Goal: Transaction & Acquisition: Purchase product/service

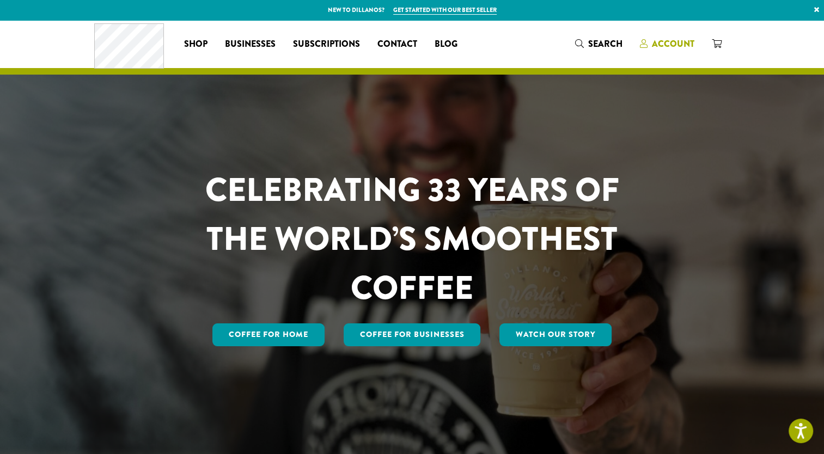
click at [679, 40] on span "Account" at bounding box center [673, 44] width 42 height 13
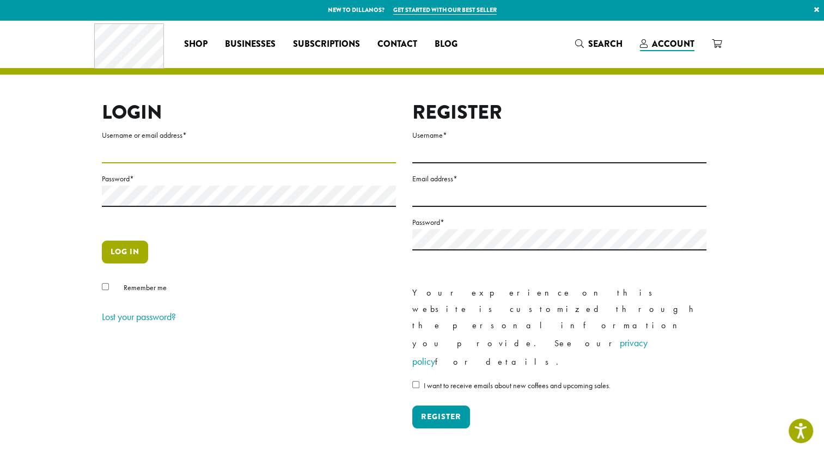
type input "**********"
click at [135, 257] on button "Log in" at bounding box center [125, 252] width 46 height 23
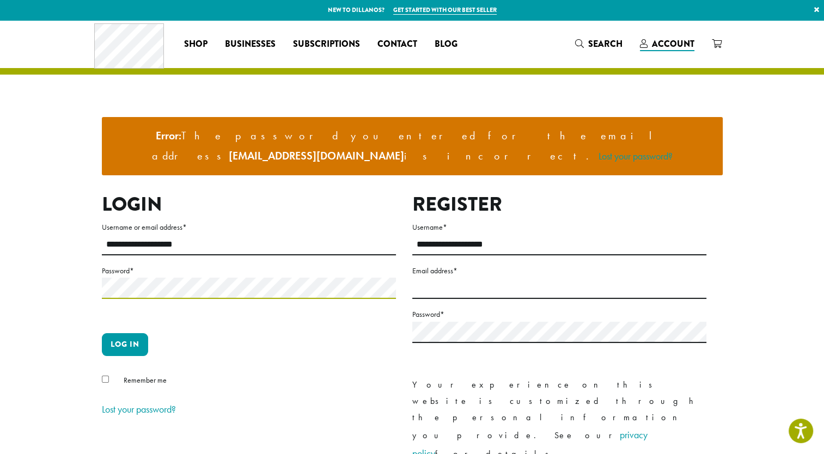
click at [99, 258] on div "**********" at bounding box center [404, 366] width 621 height 346
click at [130, 333] on button "Log in" at bounding box center [125, 344] width 46 height 23
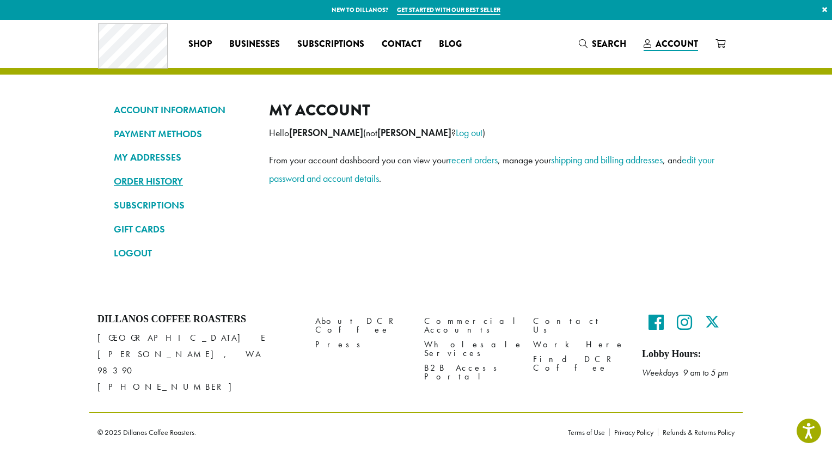
click at [176, 179] on link "ORDER HISTORY" at bounding box center [183, 181] width 139 height 19
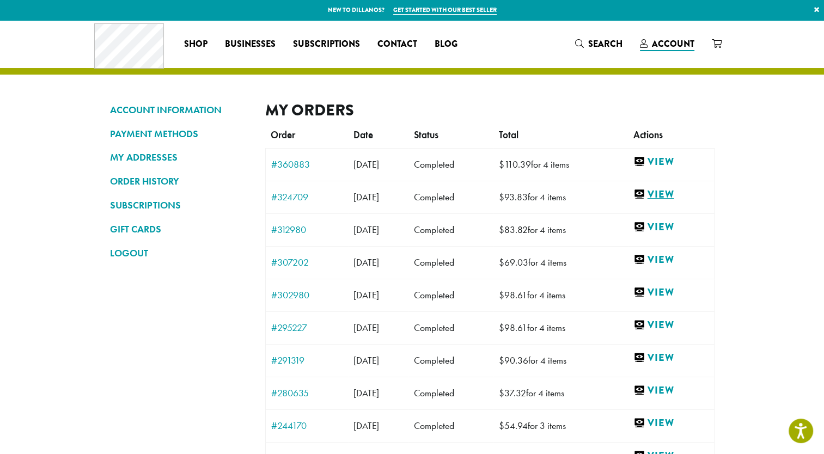
click at [664, 195] on link "View" at bounding box center [671, 195] width 75 height 14
click at [680, 159] on link "View" at bounding box center [671, 162] width 75 height 14
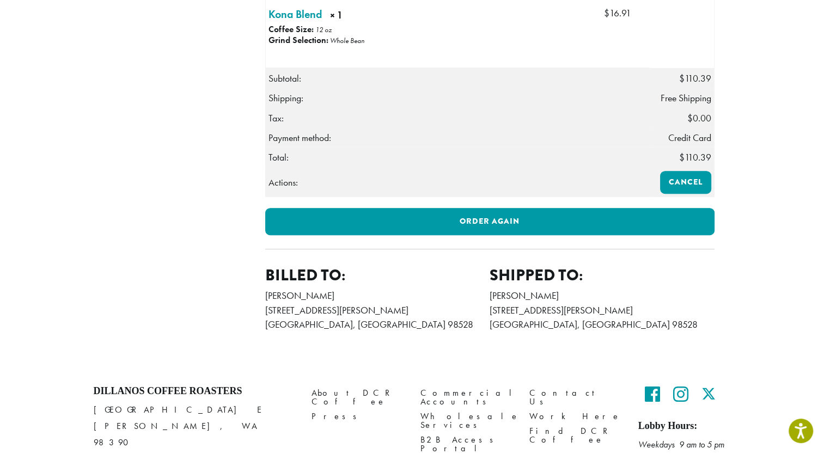
scroll to position [545, 0]
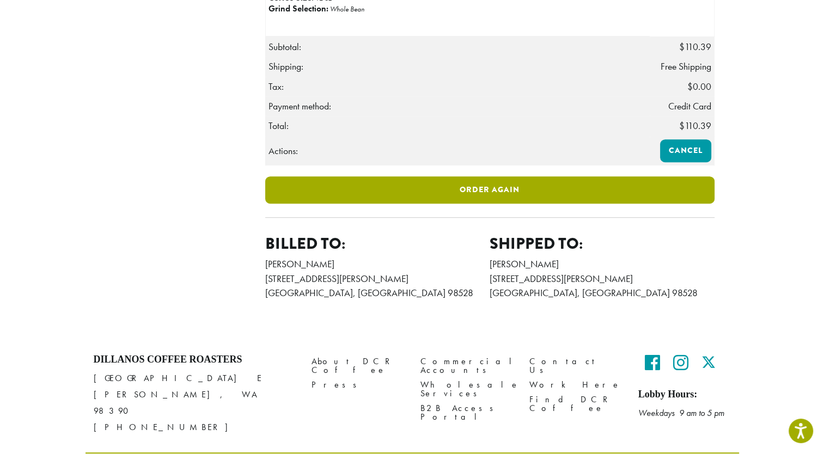
click at [501, 204] on link "Order again" at bounding box center [489, 189] width 449 height 27
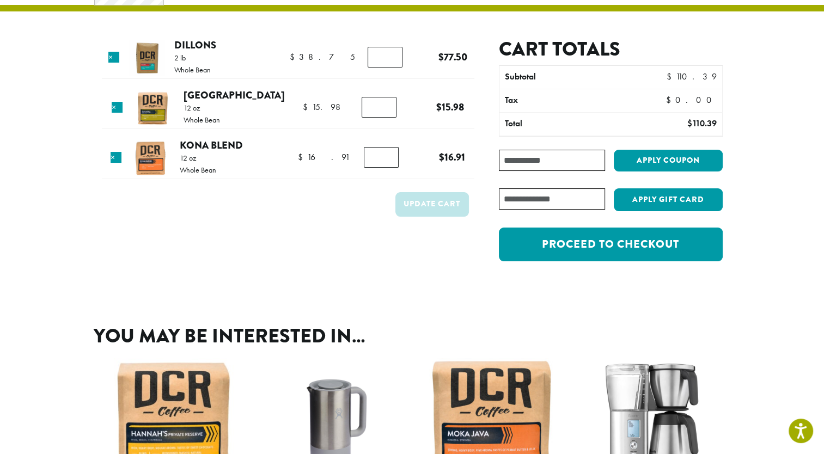
scroll to position [54, 0]
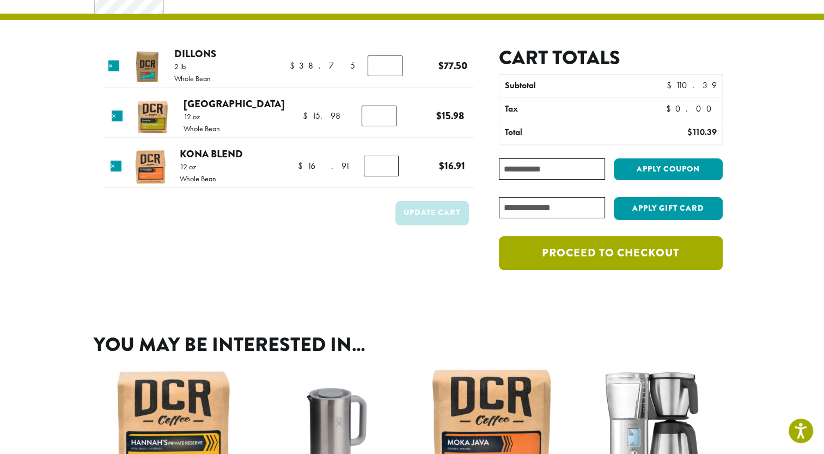
click at [560, 255] on link "Proceed to checkout" at bounding box center [610, 253] width 223 height 34
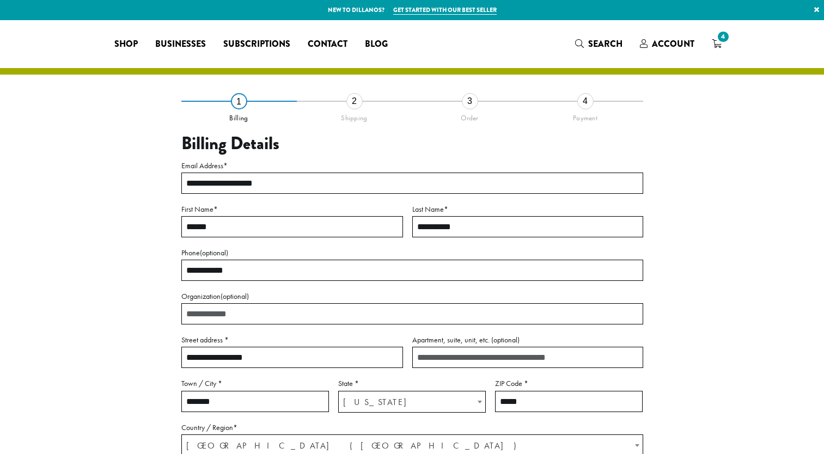
select select "**"
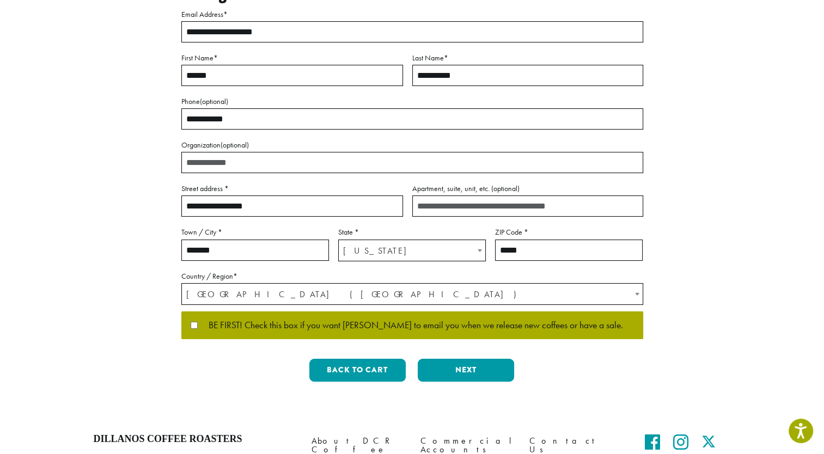
scroll to position [163, 0]
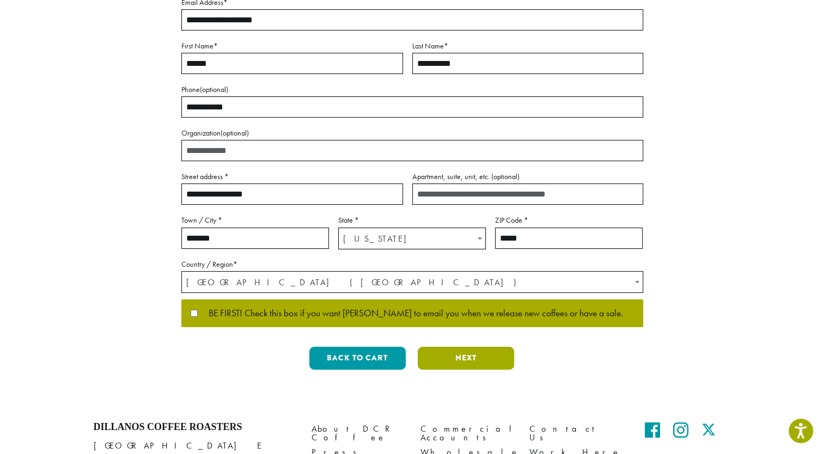
click at [479, 361] on button "Next" at bounding box center [466, 358] width 96 height 23
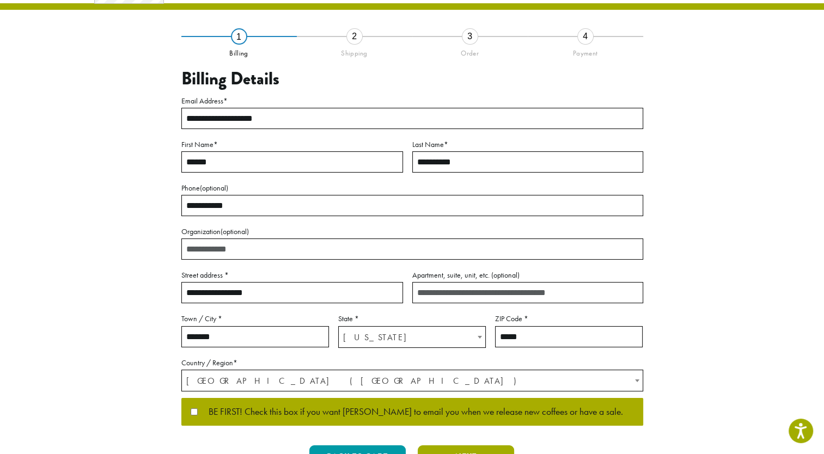
scroll to position [4, 0]
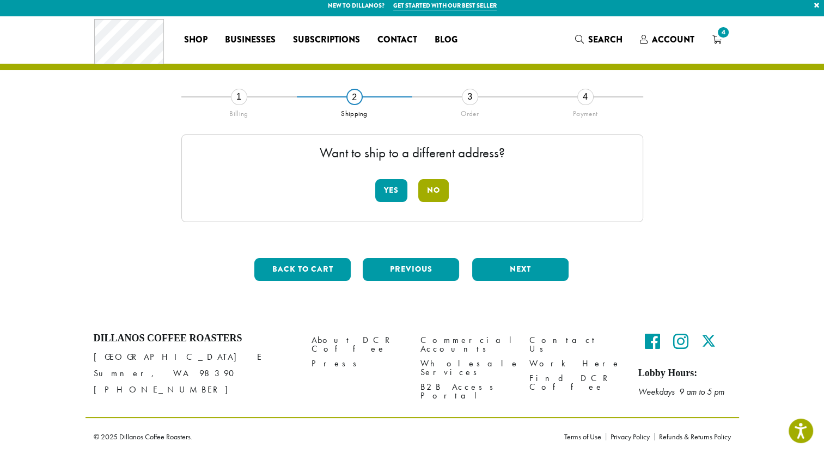
click at [440, 197] on button "No" at bounding box center [433, 190] width 31 height 23
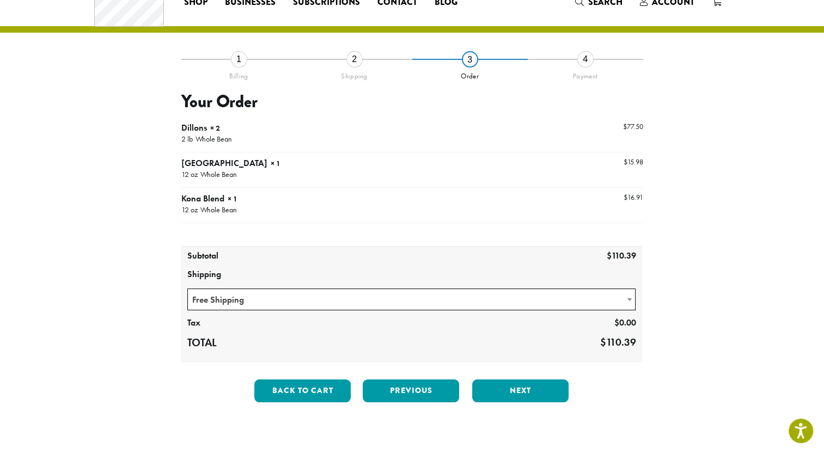
scroll to position [59, 0]
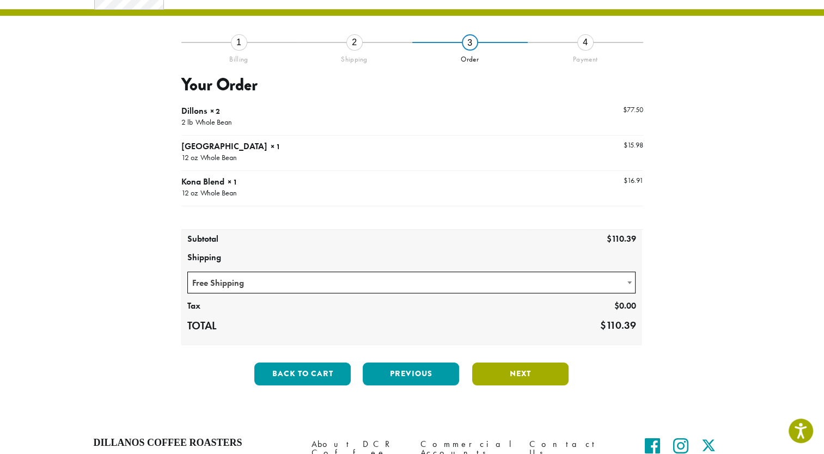
click at [506, 371] on button "Next" at bounding box center [520, 374] width 96 height 23
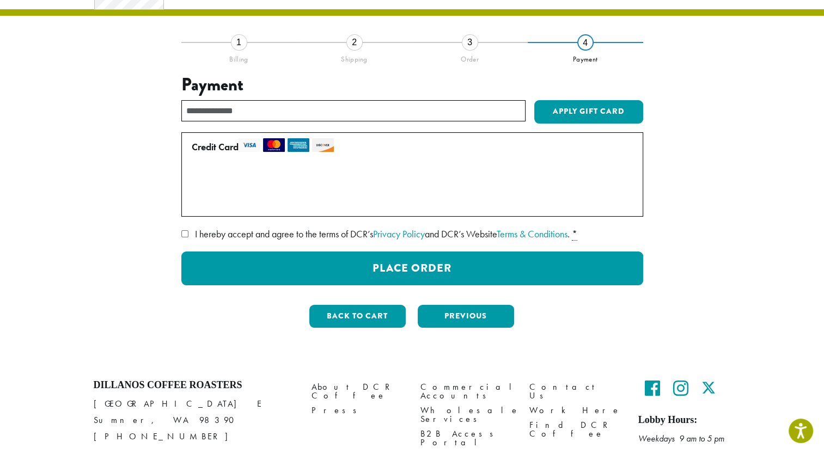
click at [215, 180] on img at bounding box center [214, 180] width 16 height 11
click at [316, 178] on span "• • • 1918 (expires 10/25)" at bounding box center [275, 179] width 139 height 13
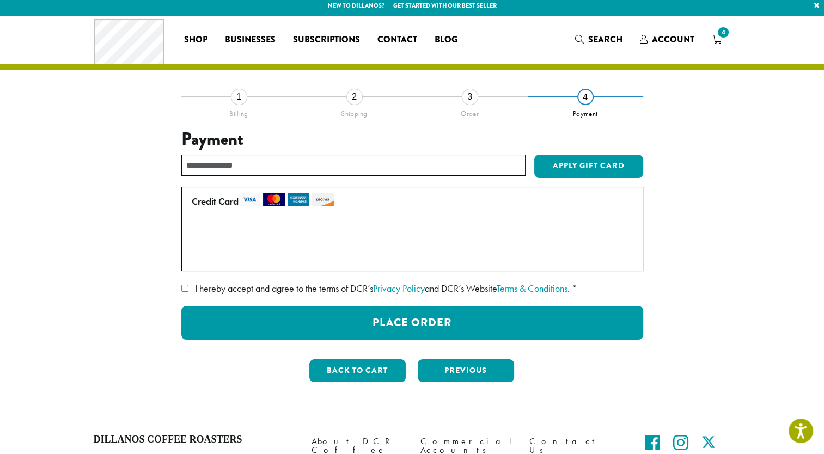
click at [217, 200] on label "Credit Card" at bounding box center [410, 201] width 437 height 17
click at [306, 234] on span "• • • 1918 (expires 10/25)" at bounding box center [275, 233] width 139 height 13
click at [222, 230] on span "• • • 1918 (expires 10/25)" at bounding box center [275, 233] width 139 height 13
click at [214, 230] on img at bounding box center [214, 234] width 16 height 11
click at [212, 212] on p "Pay securely using your credit card." at bounding box center [412, 218] width 450 height 14
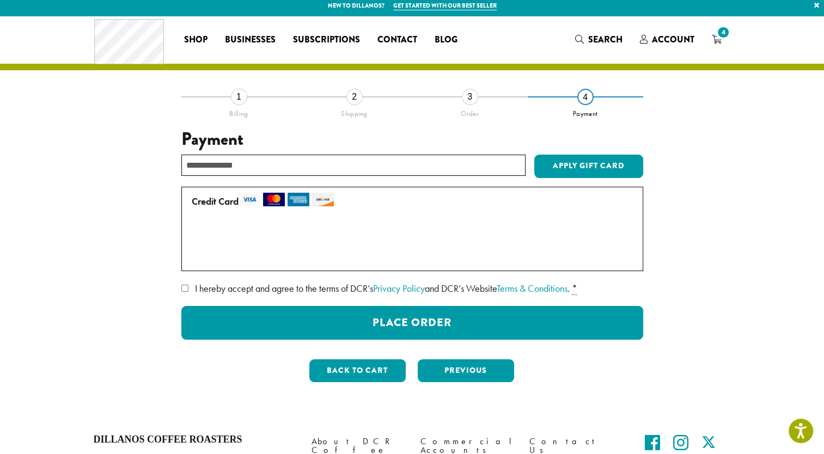
click at [223, 204] on label "Credit Card" at bounding box center [410, 201] width 437 height 17
drag, startPoint x: 223, startPoint y: 204, endPoint x: 407, endPoint y: 226, distance: 185.4
click at [407, 226] on label "• • • 1918 (expires 10/25)" at bounding box center [410, 233] width 437 height 17
click at [683, 37] on span "Account" at bounding box center [673, 39] width 42 height 13
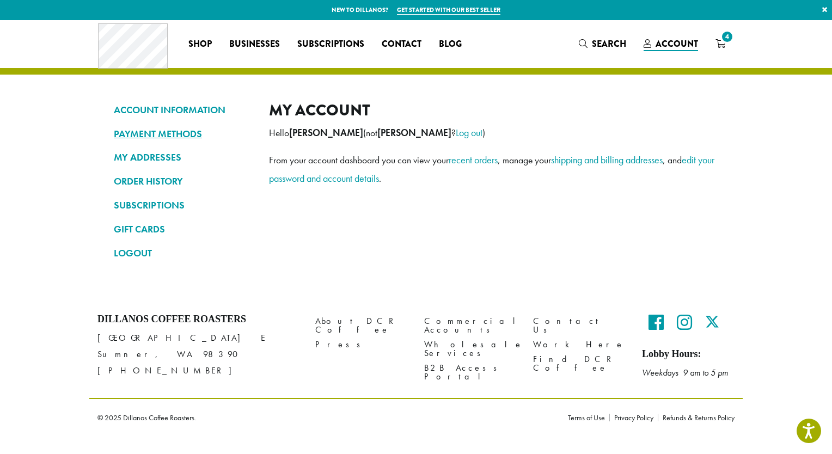
click at [159, 134] on link "PAYMENT METHODS" at bounding box center [183, 134] width 139 height 19
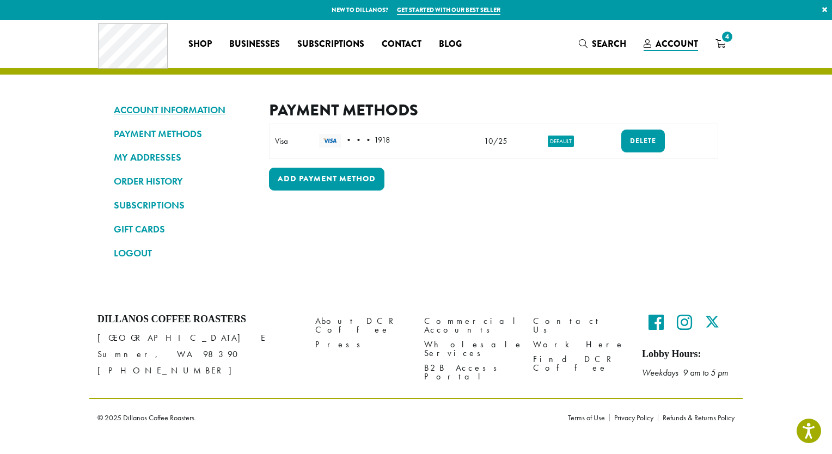
click at [160, 112] on link "ACCOUNT INFORMATION" at bounding box center [183, 110] width 139 height 19
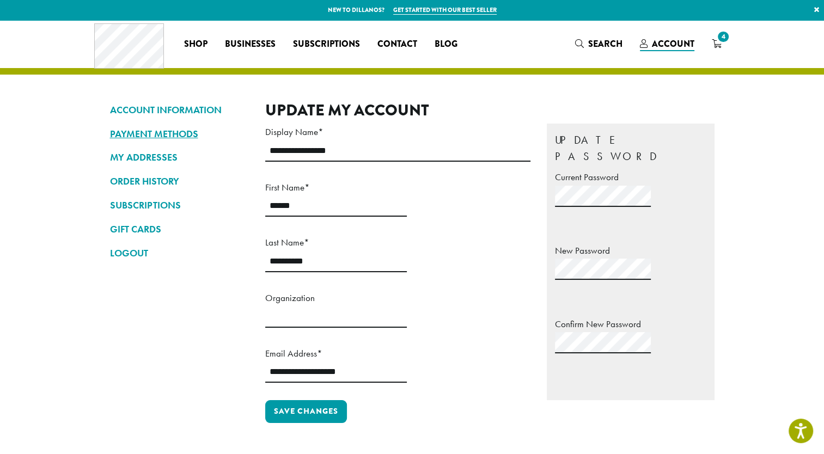
click at [162, 131] on link "PAYMENT METHODS" at bounding box center [179, 134] width 139 height 19
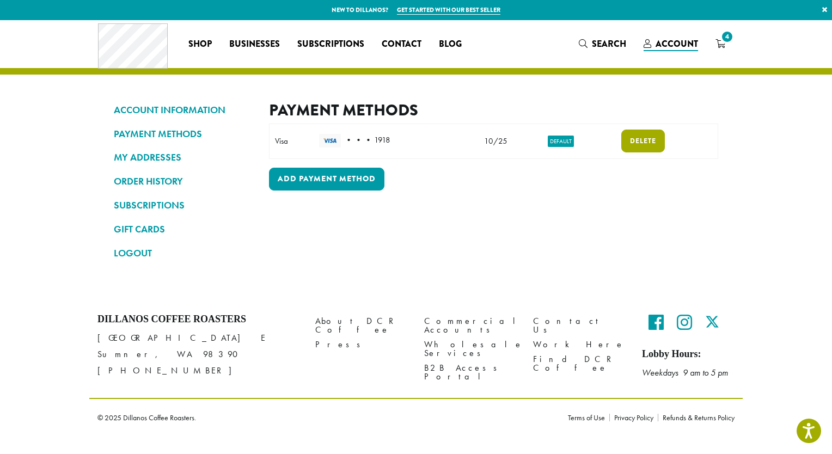
click at [642, 139] on link "Delete" at bounding box center [644, 141] width 44 height 23
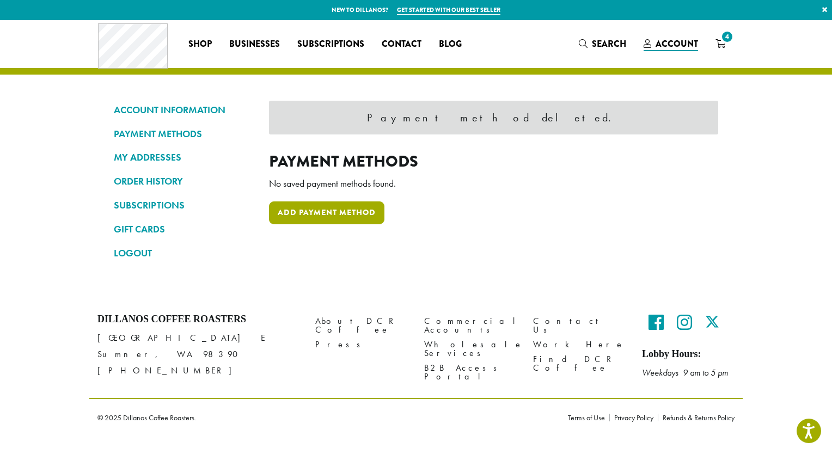
click at [364, 219] on link "Add payment method" at bounding box center [326, 213] width 115 height 23
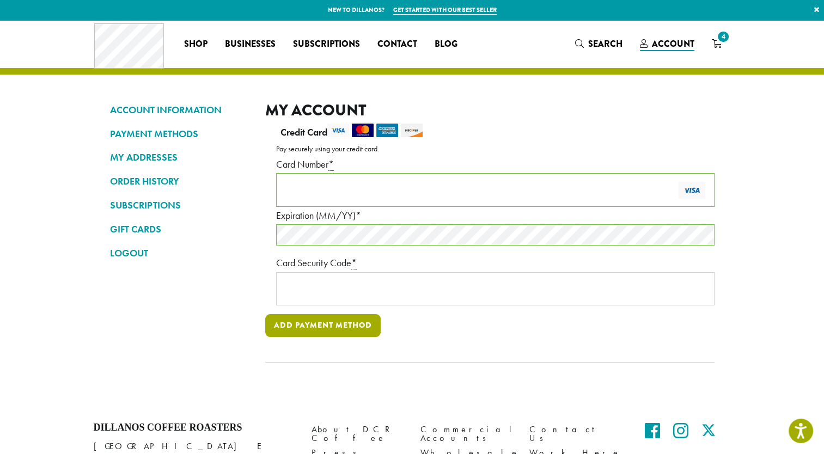
click at [321, 330] on button "Add payment method" at bounding box center [322, 325] width 115 height 23
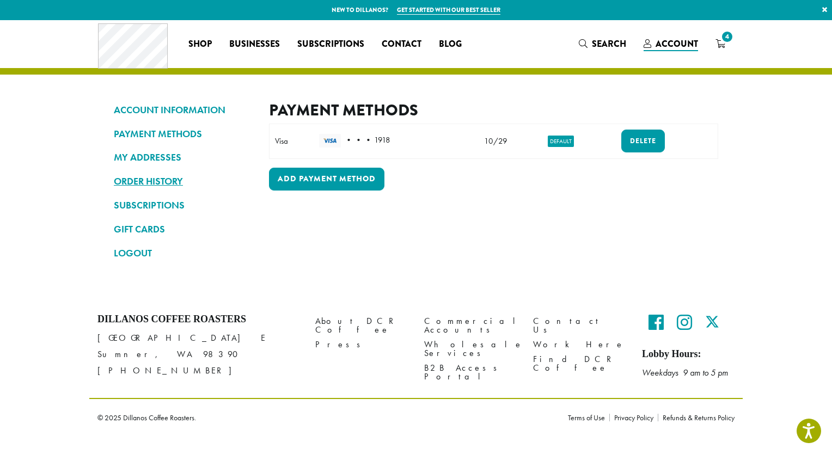
click at [171, 180] on link "ORDER HISTORY" at bounding box center [183, 181] width 139 height 19
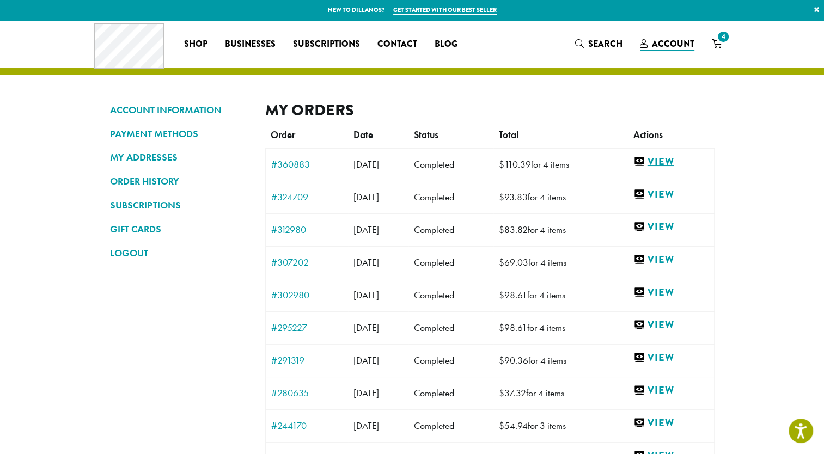
click at [667, 160] on link "View" at bounding box center [671, 162] width 75 height 14
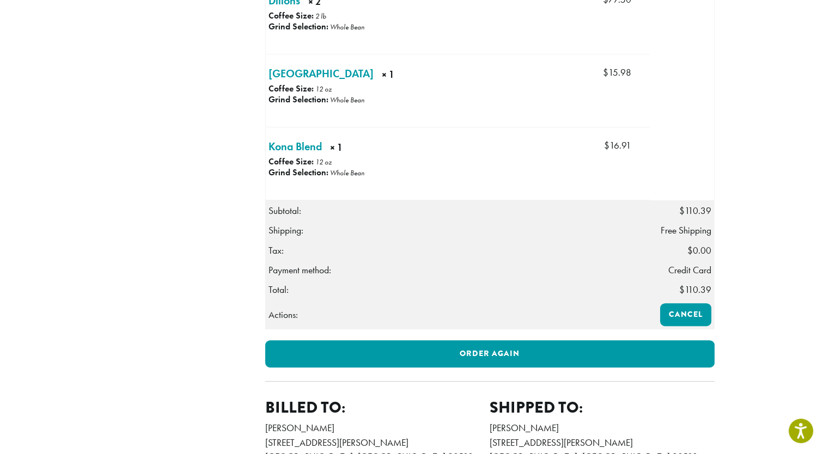
scroll to position [381, 0]
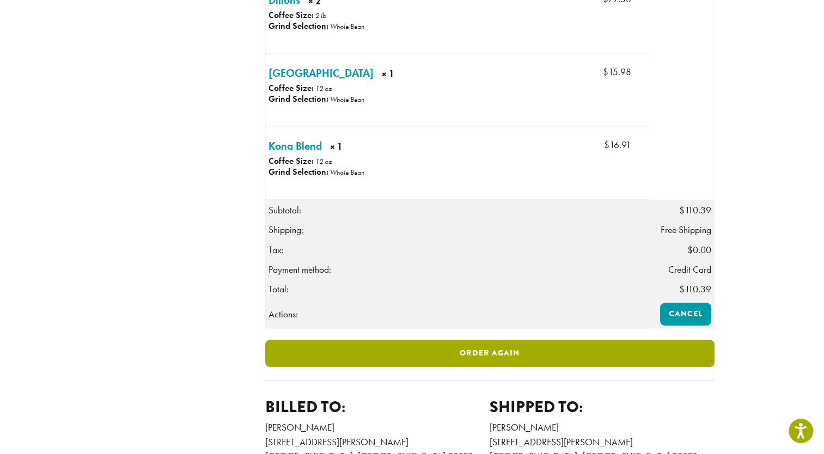
click at [455, 367] on link "Order again" at bounding box center [489, 353] width 449 height 27
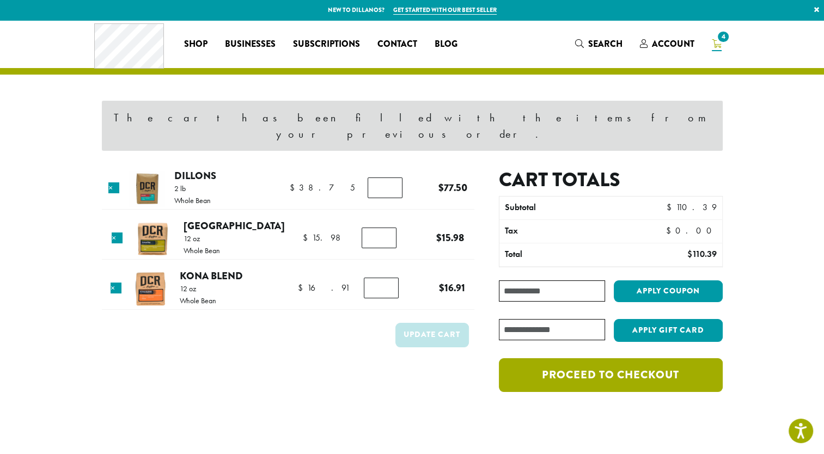
click at [561, 360] on link "Proceed to checkout" at bounding box center [610, 375] width 223 height 34
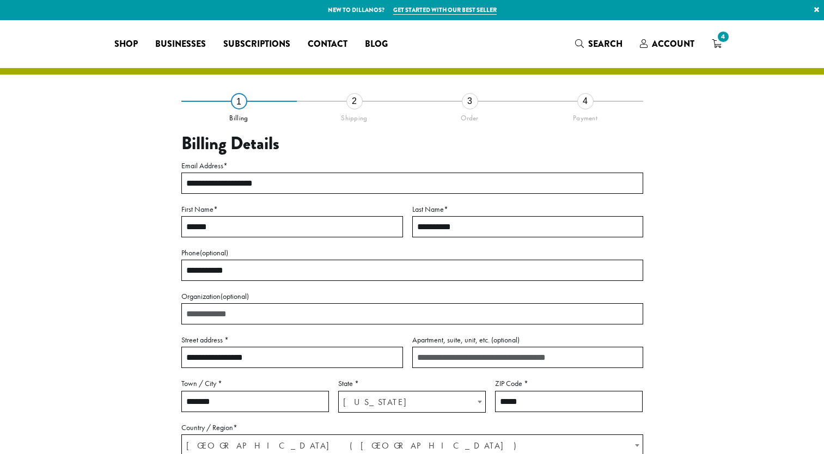
select select "**"
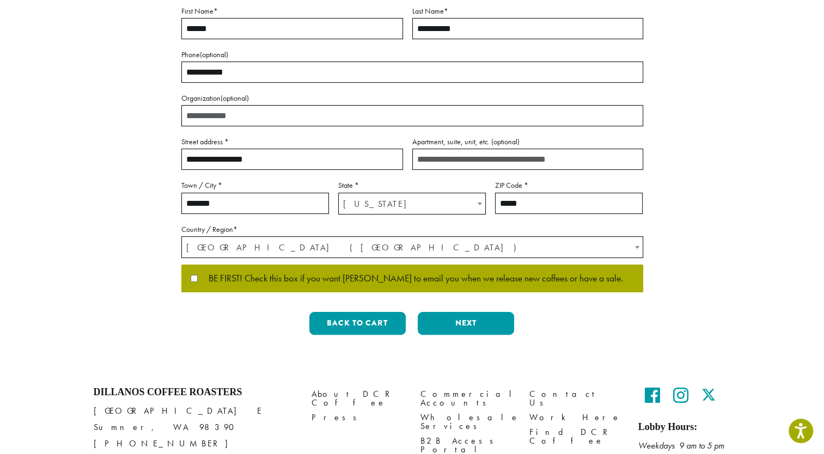
scroll to position [253, 0]
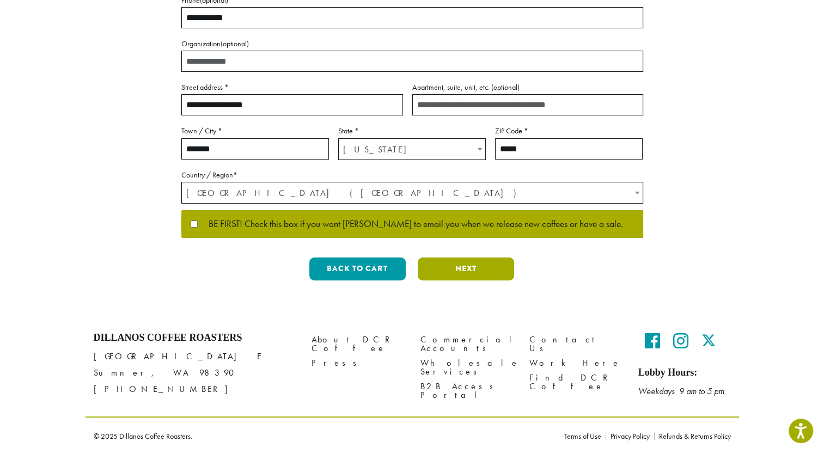
click at [470, 269] on button "Next" at bounding box center [466, 269] width 96 height 23
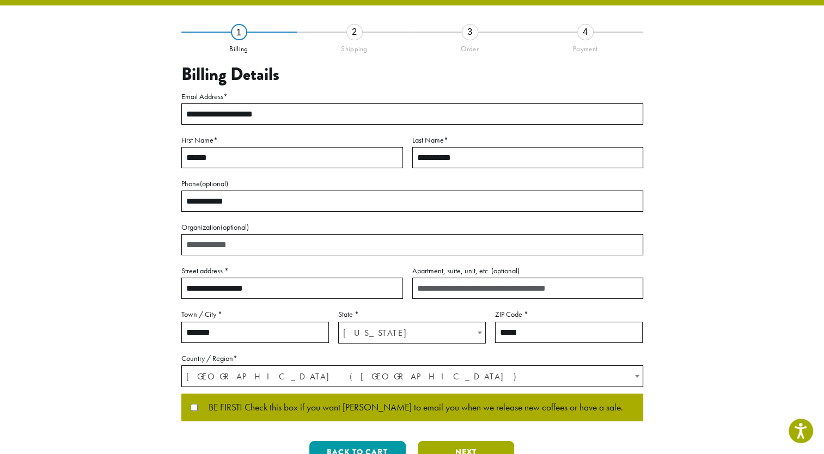
scroll to position [4, 0]
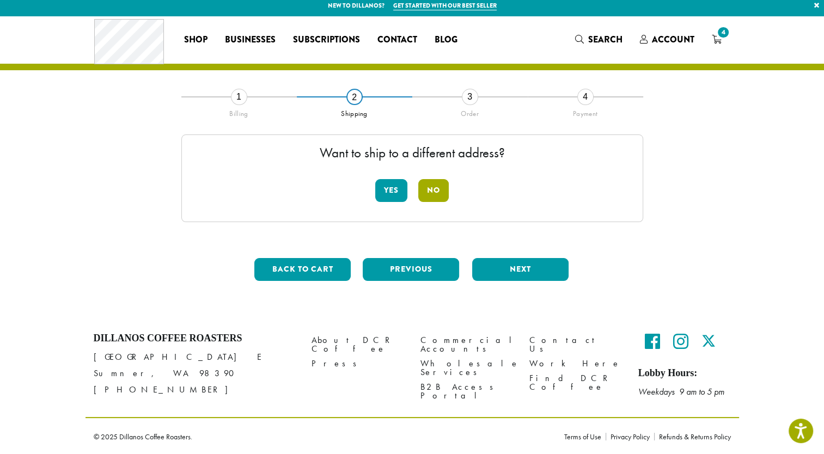
click at [437, 187] on button "No" at bounding box center [433, 190] width 31 height 23
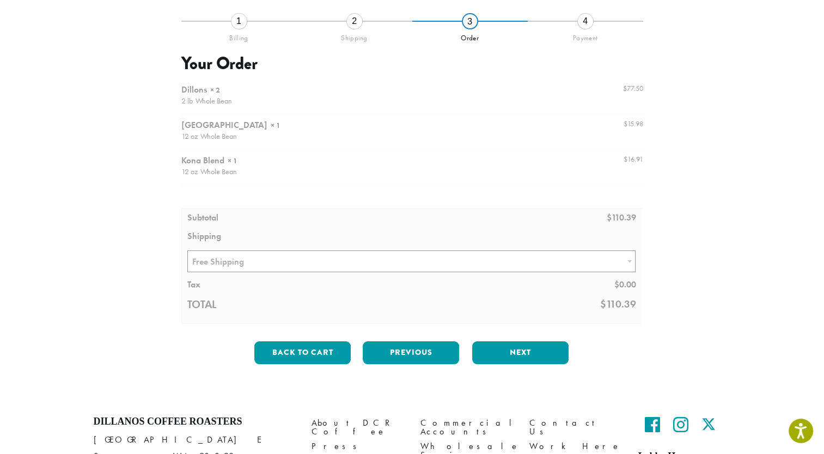
scroll to position [113, 0]
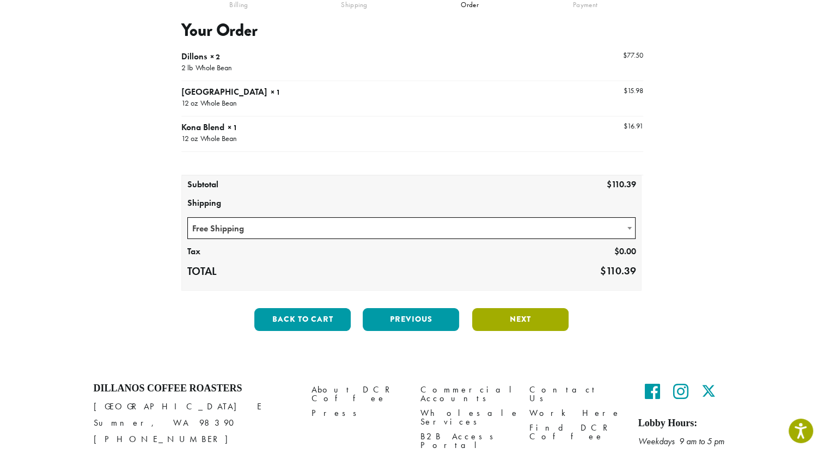
click at [516, 324] on button "Next" at bounding box center [520, 319] width 96 height 23
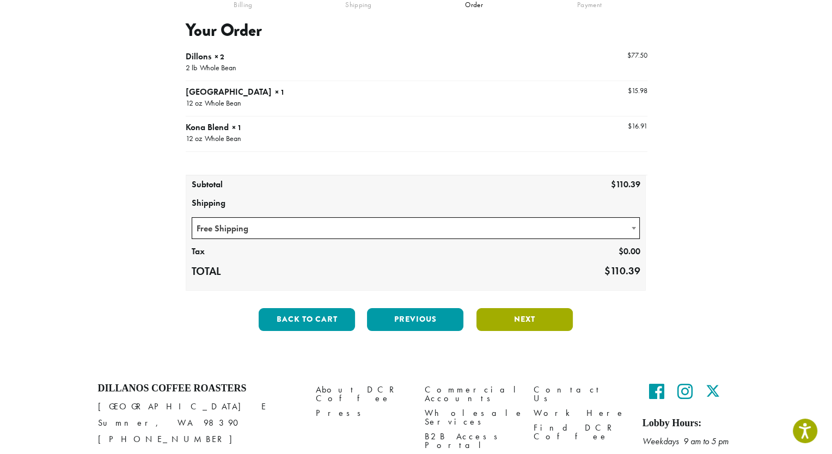
scroll to position [106, 0]
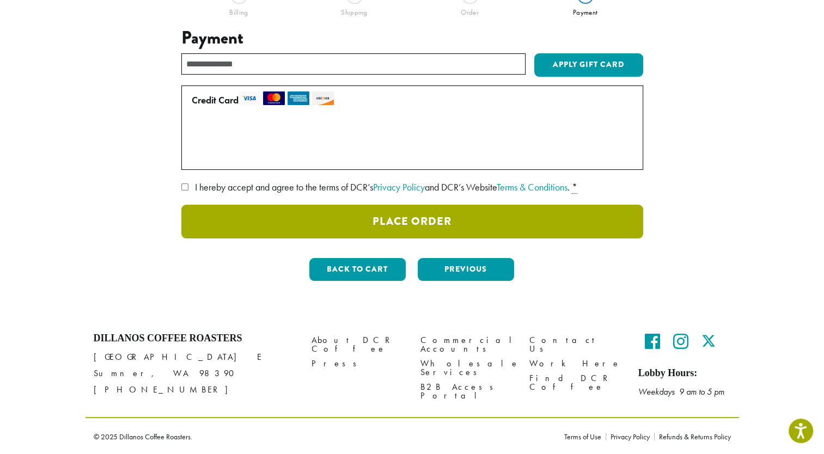
click at [465, 223] on button "Place Order" at bounding box center [412, 222] width 462 height 34
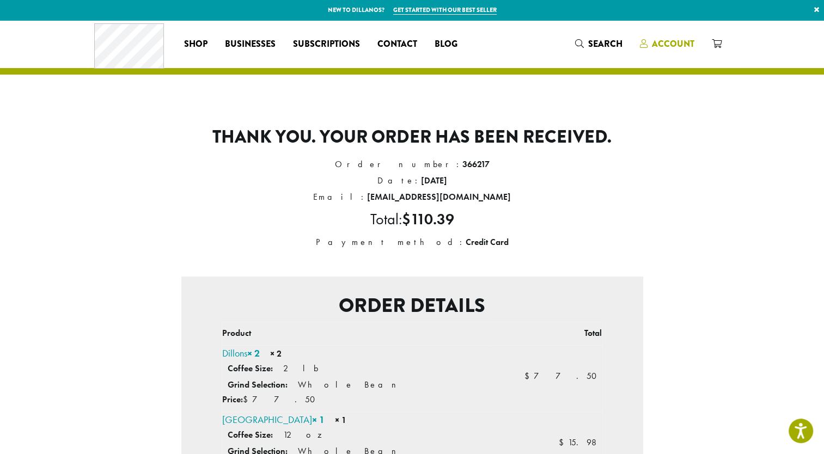
click at [668, 44] on span "Account" at bounding box center [673, 44] width 42 height 13
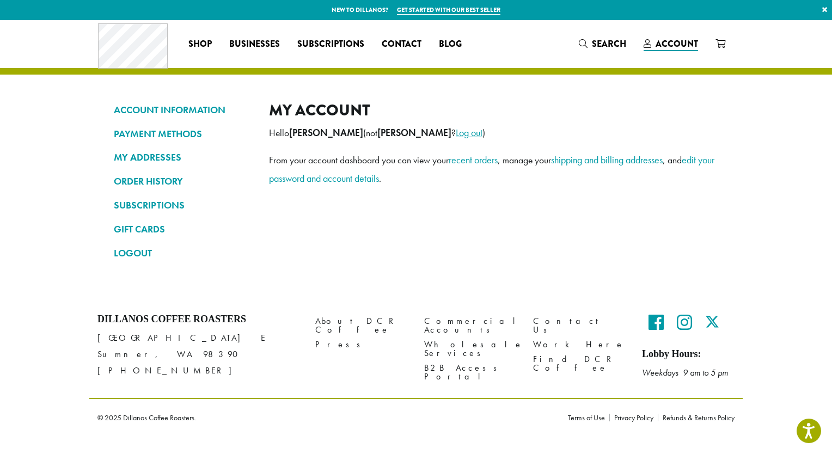
click at [481, 134] on link "Log out" at bounding box center [469, 132] width 27 height 13
